Goal: Task Accomplishment & Management: Use online tool/utility

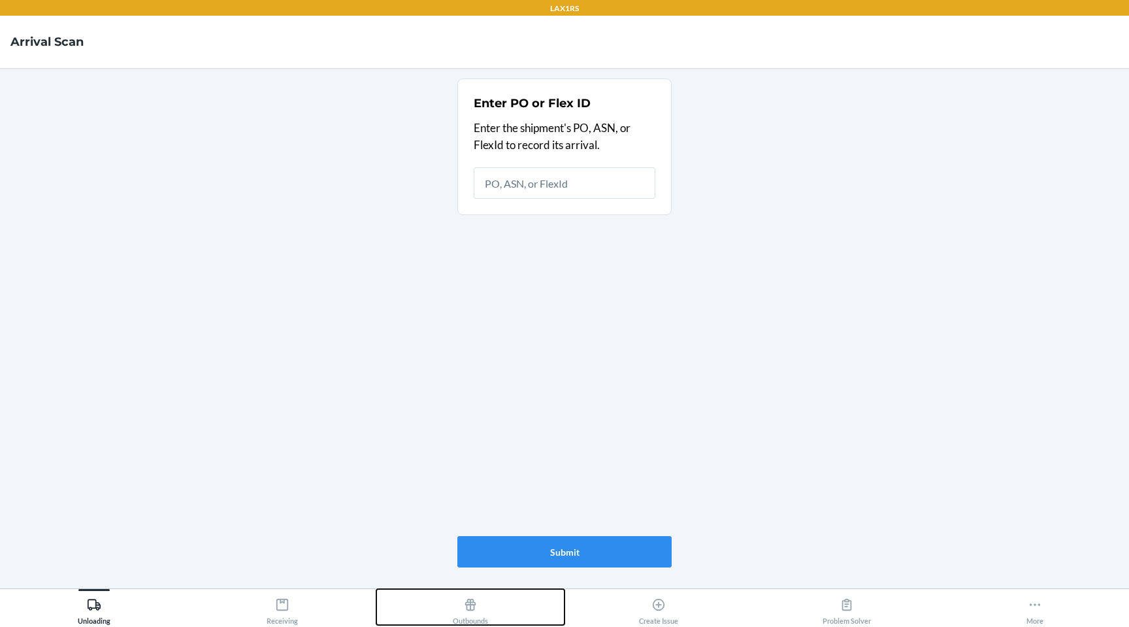
click at [475, 597] on icon at bounding box center [470, 604] width 14 height 14
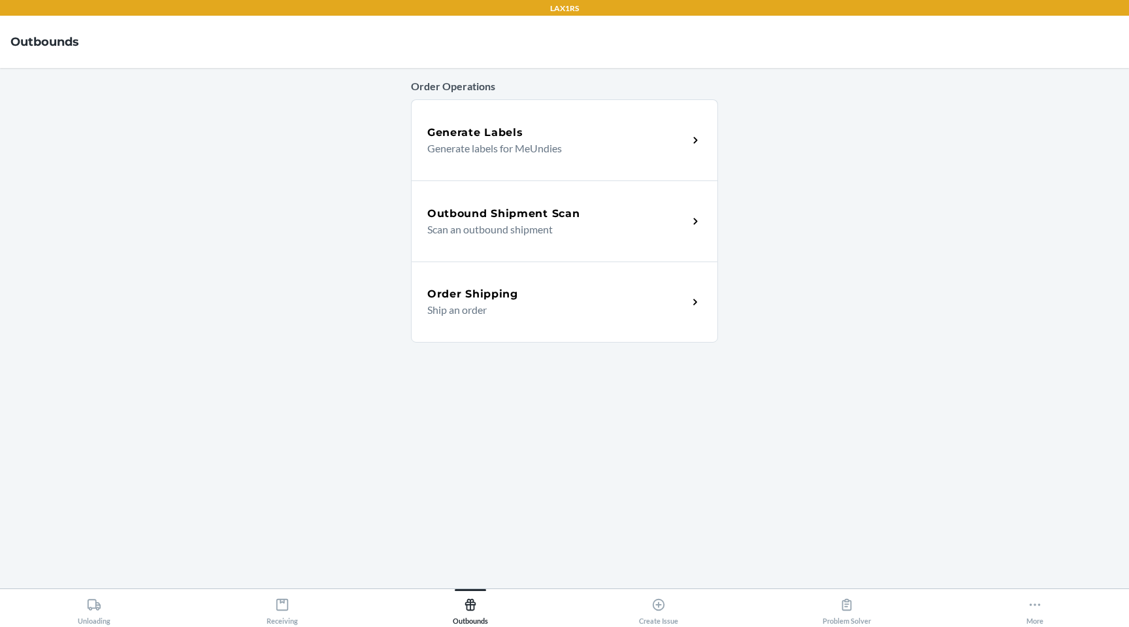
click at [550, 238] on div "Outbound Shipment Scan Scan an outbound shipment" at bounding box center [564, 220] width 307 height 81
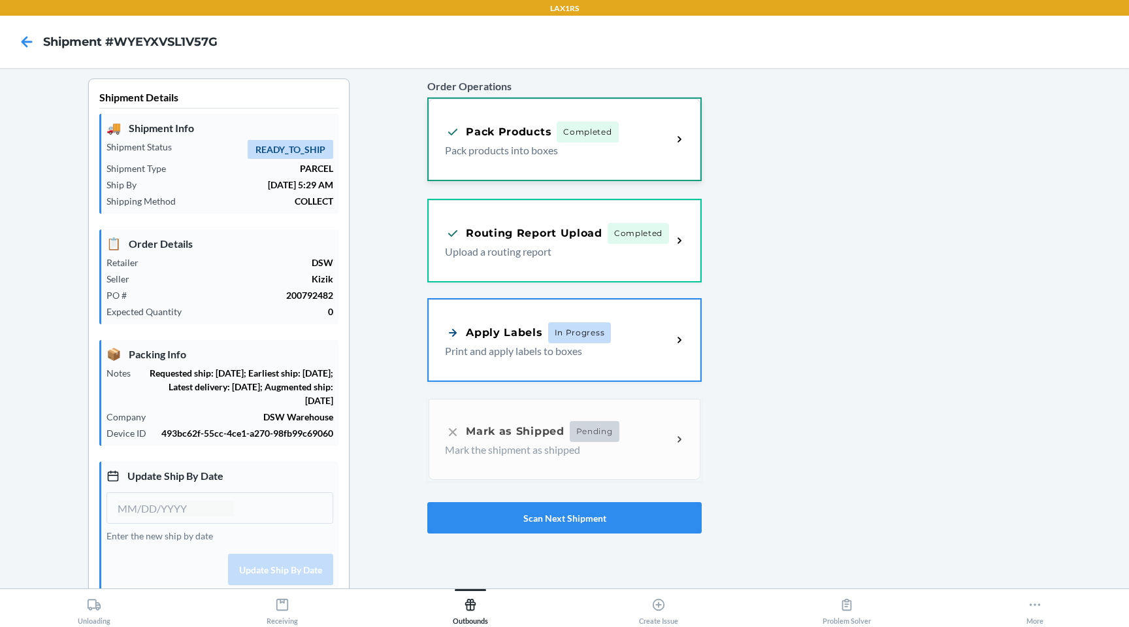
type input "[DATE]"
click at [644, 144] on p "Pack products into boxes" at bounding box center [553, 150] width 216 height 16
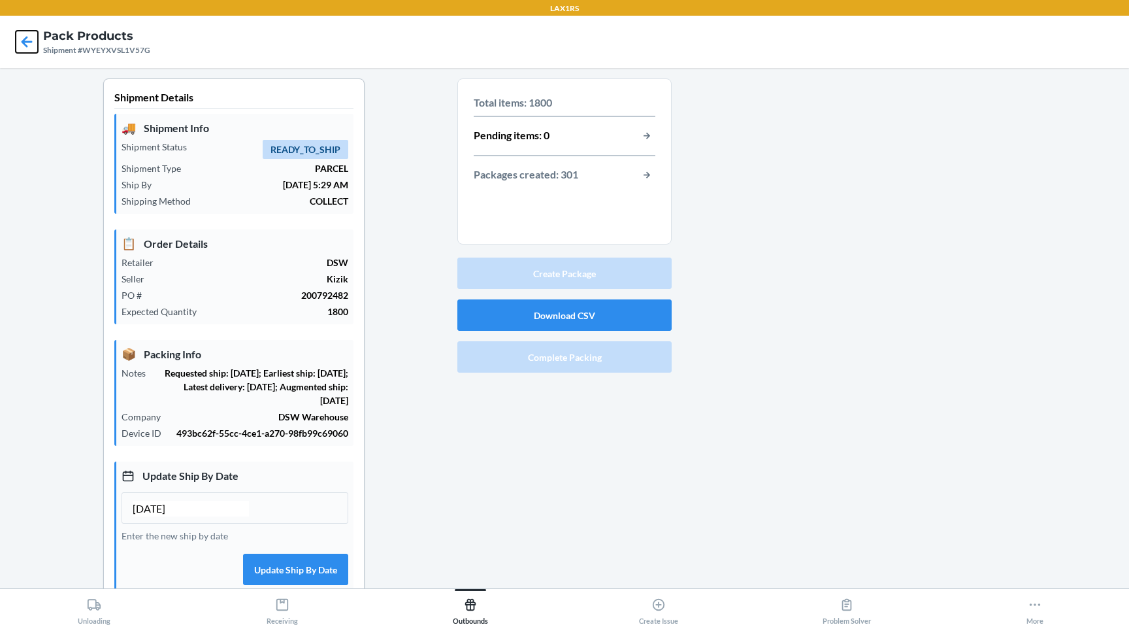
click at [24, 49] on icon at bounding box center [27, 42] width 22 height 22
